Goal: Information Seeking & Learning: Learn about a topic

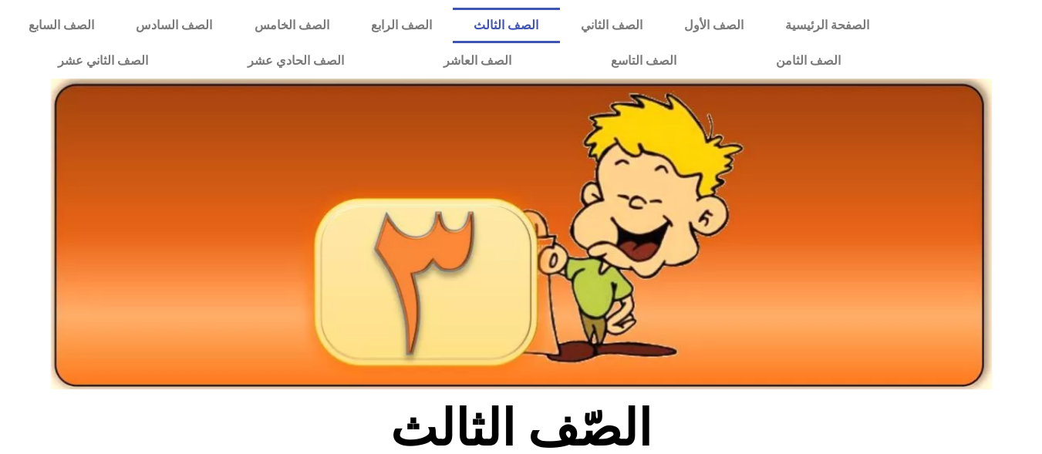
scroll to position [924, 0]
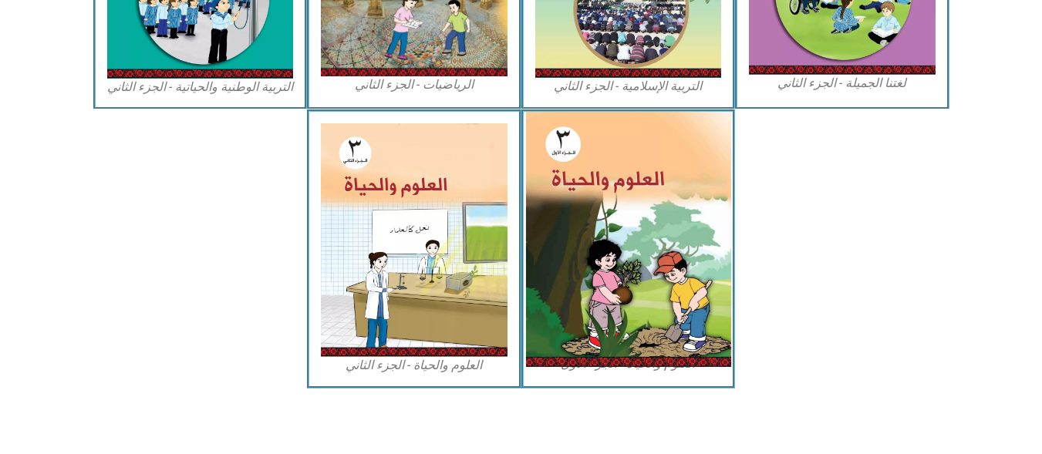
click at [705, 304] on img at bounding box center [627, 239] width 205 height 255
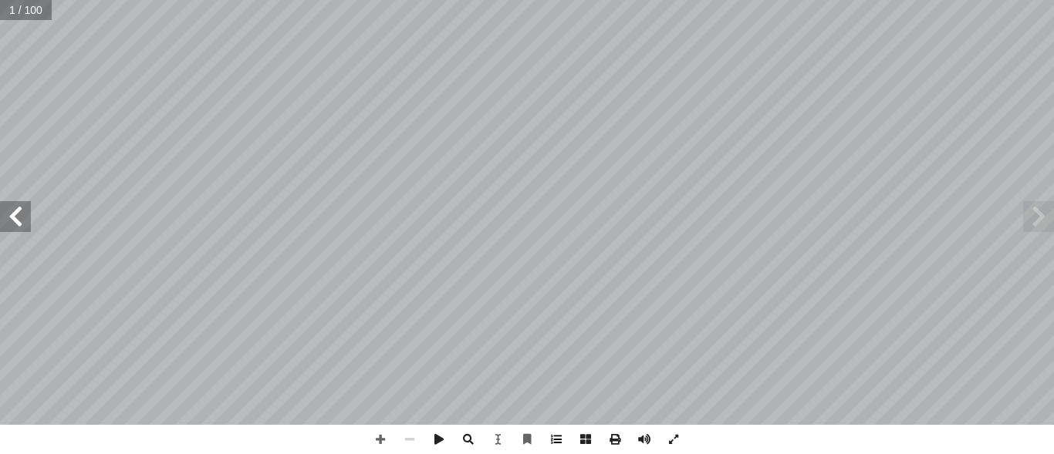
click at [547, 430] on span at bounding box center [556, 439] width 29 height 29
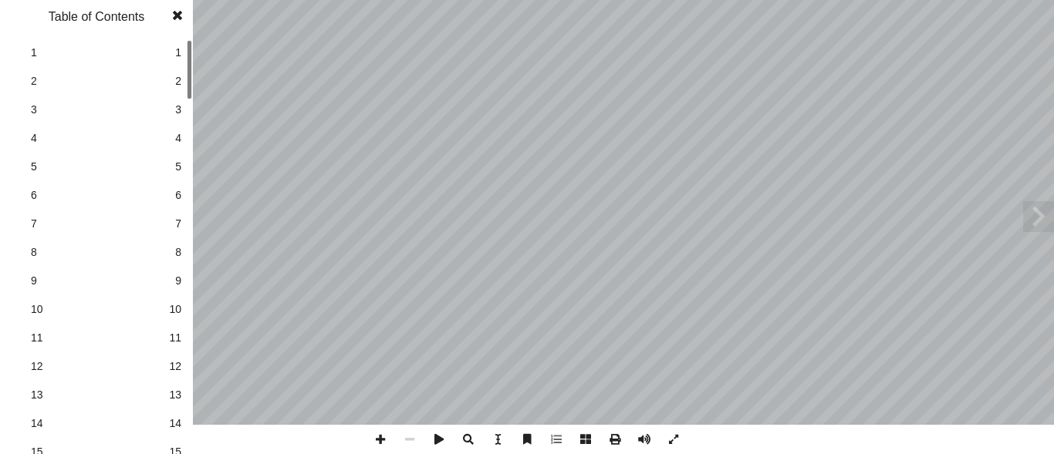
click at [170, 363] on span "12" at bounding box center [175, 367] width 12 height 16
click at [180, 21] on span at bounding box center [178, 15] width 28 height 31
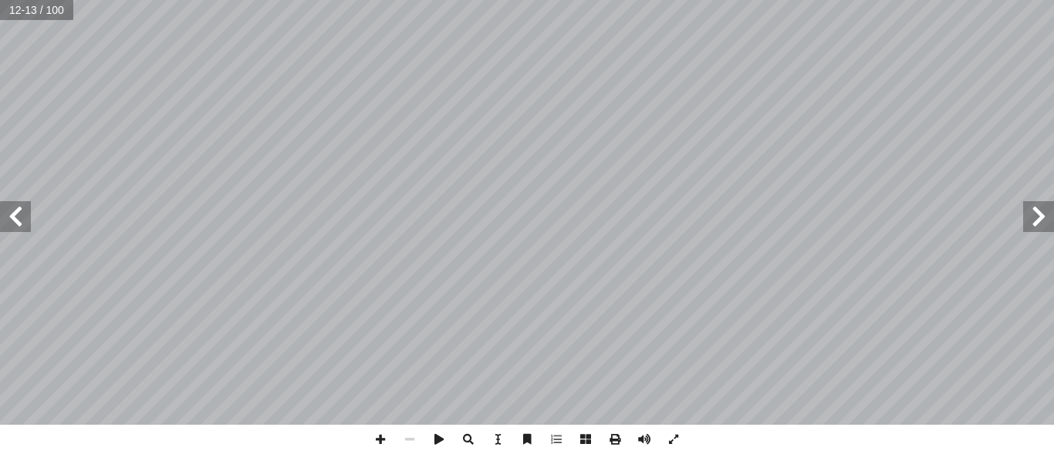
click at [5, 213] on span at bounding box center [15, 216] width 31 height 31
click at [383, 429] on span at bounding box center [380, 439] width 29 height 29
